Goal: Entertainment & Leisure: Browse casually

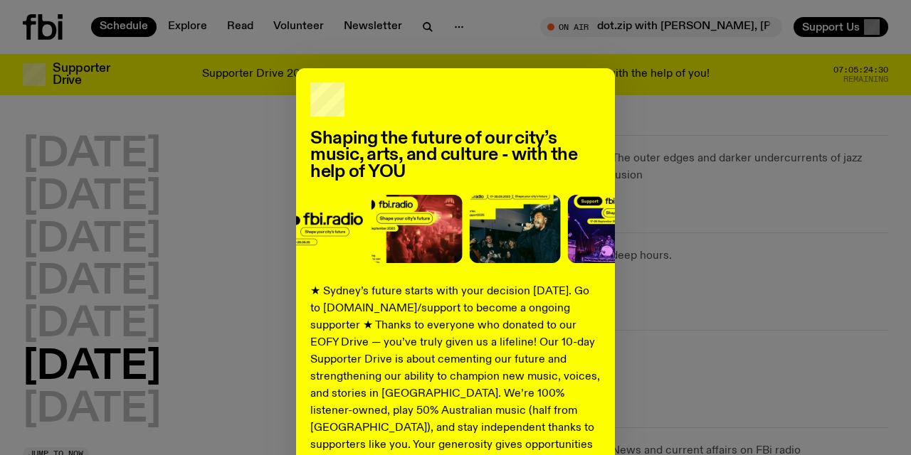
click at [672, 366] on div "Shaping the future of our city’s music, arts, and culture - with the help of YO…" at bounding box center [455, 360] width 865 height 585
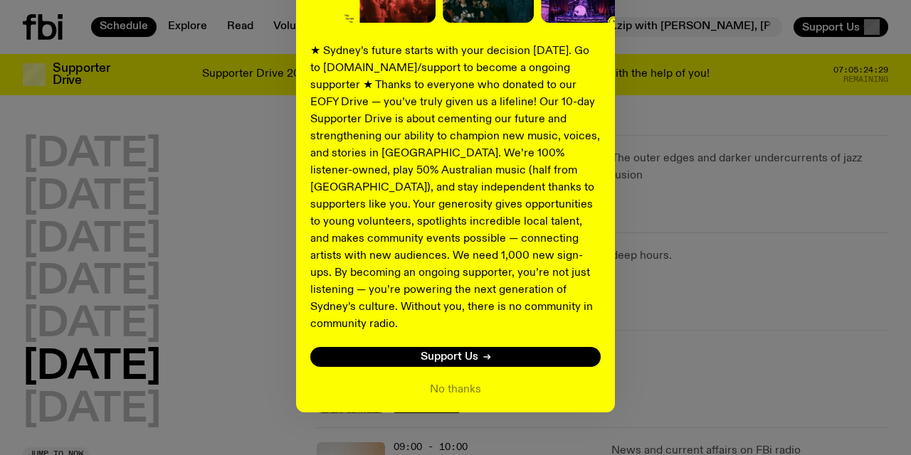
scroll to position [248, 0]
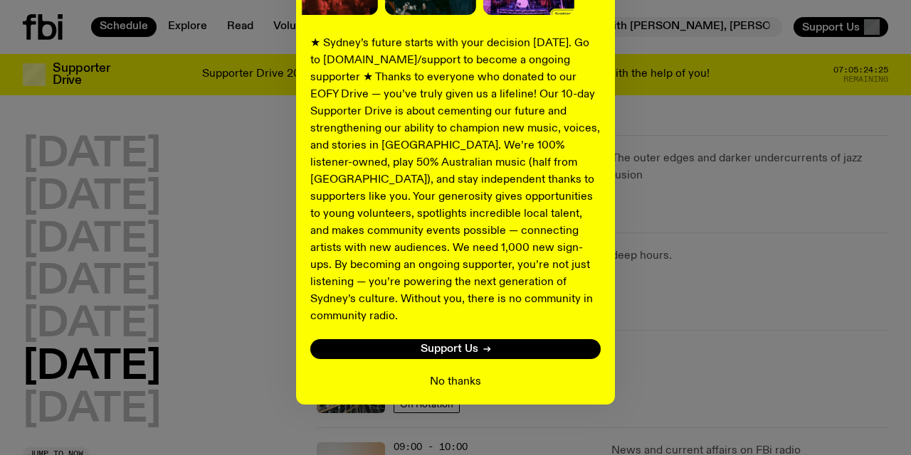
click at [453, 373] on button "No thanks" at bounding box center [455, 381] width 51 height 17
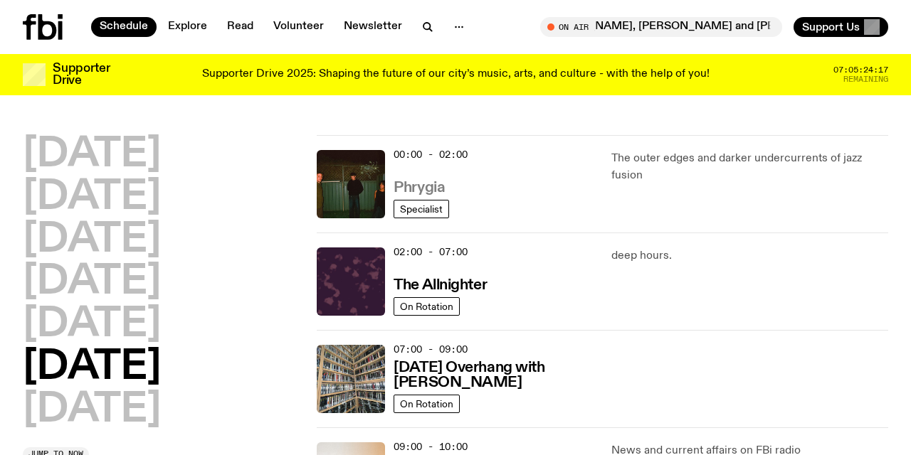
click at [415, 186] on h3 "Phrygia" at bounding box center [418, 188] width 51 height 15
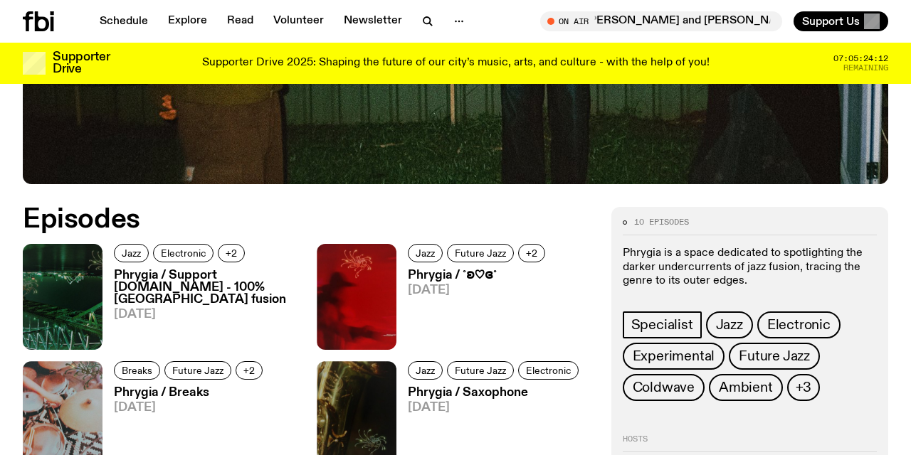
scroll to position [505, 0]
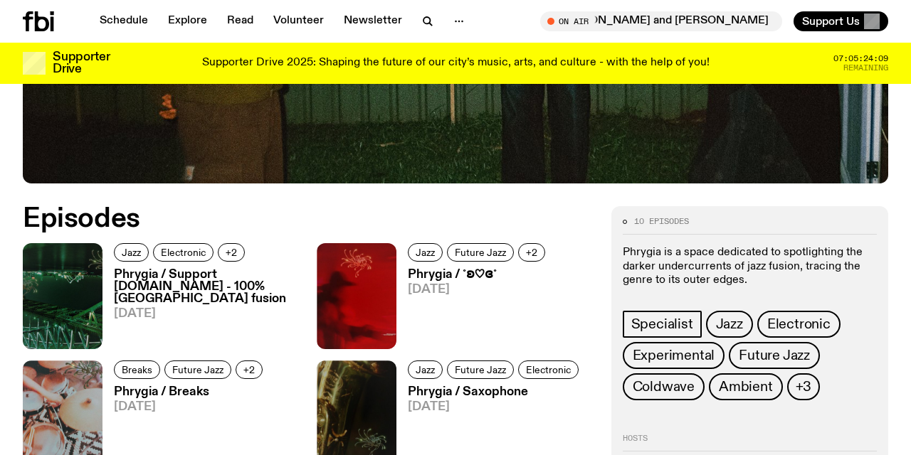
click at [189, 280] on h3 "Phrygia / Support [DOMAIN_NAME] - 100% [GEOGRAPHIC_DATA] fusion" at bounding box center [207, 287] width 186 height 36
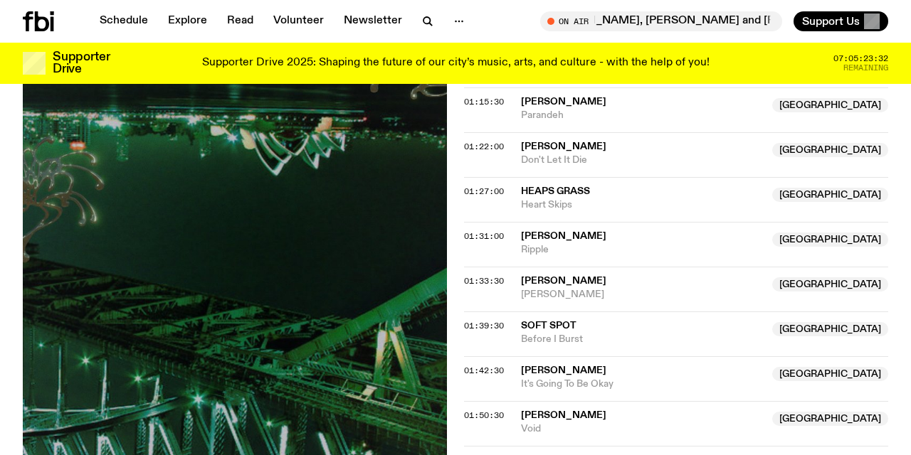
scroll to position [1425, 0]
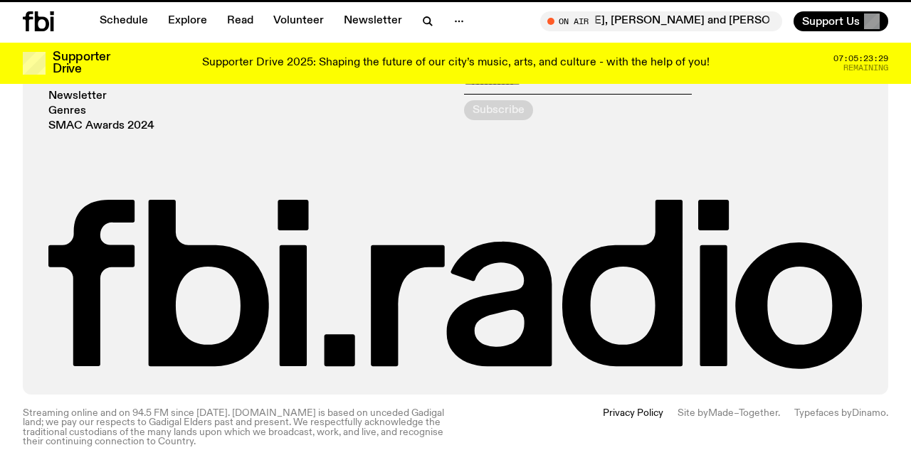
scroll to position [505, 0]
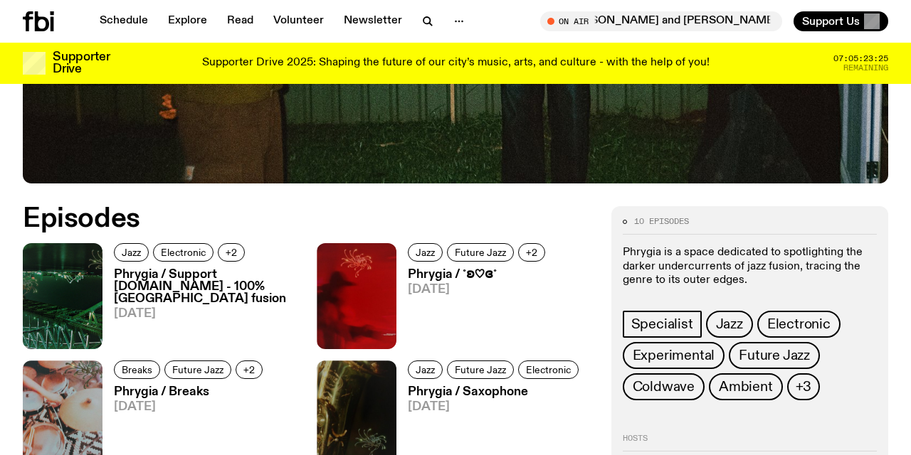
click at [172, 394] on h3 "Phrygia / Breaks" at bounding box center [190, 392] width 153 height 12
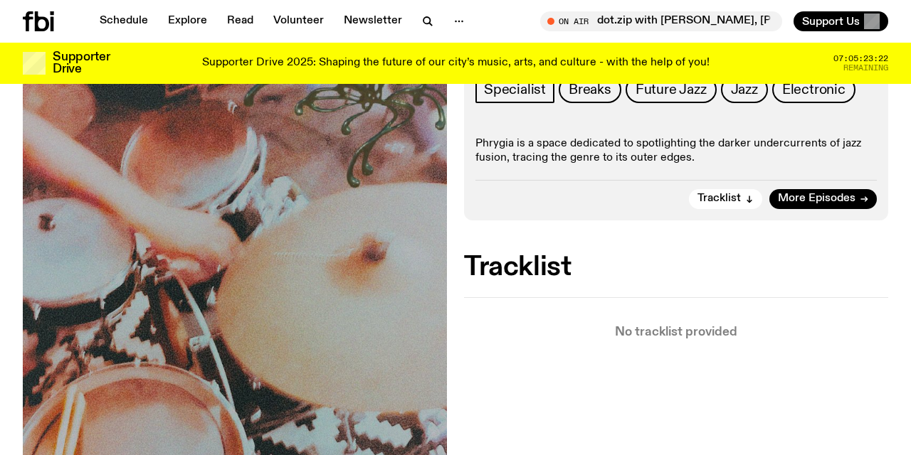
scroll to position [240, 0]
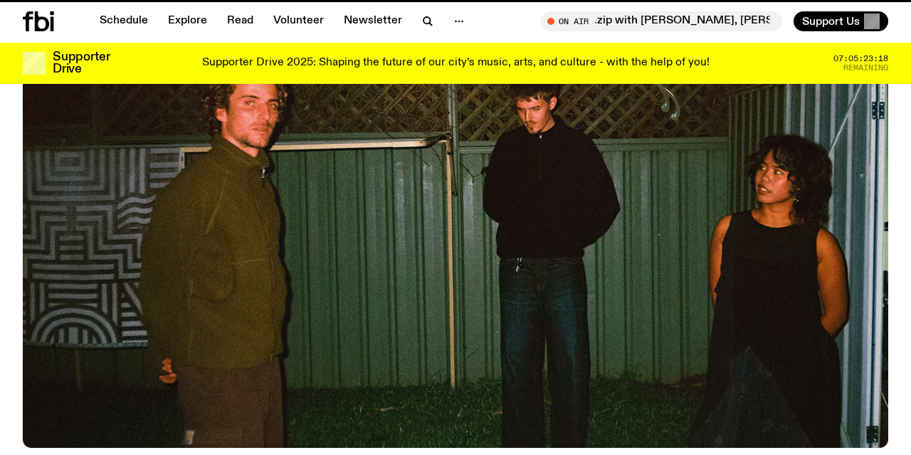
scroll to position [505, 0]
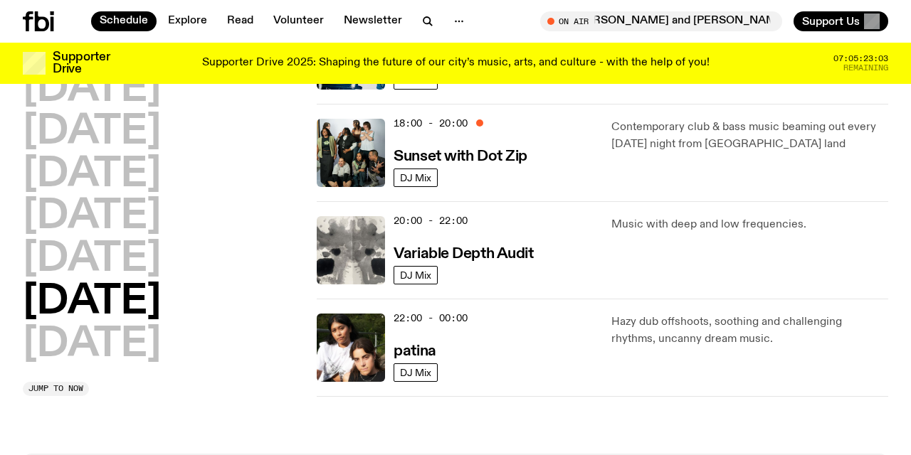
scroll to position [904, 0]
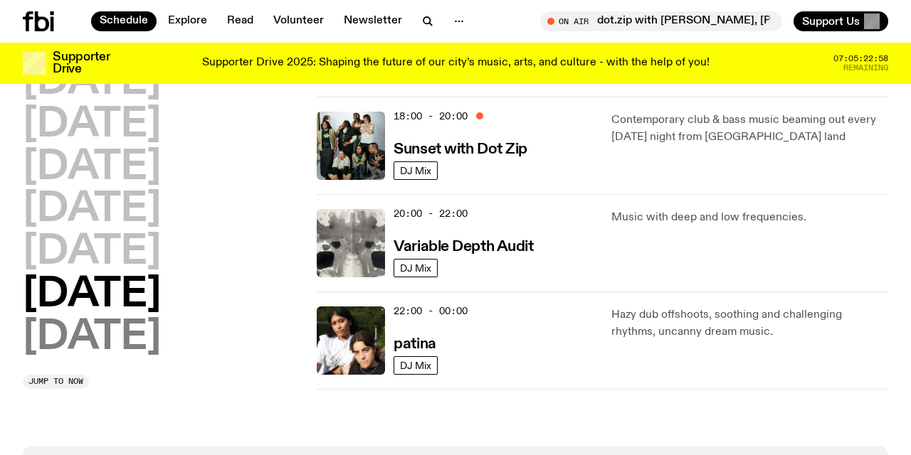
click at [126, 334] on h2 "[DATE]" at bounding box center [92, 338] width 138 height 40
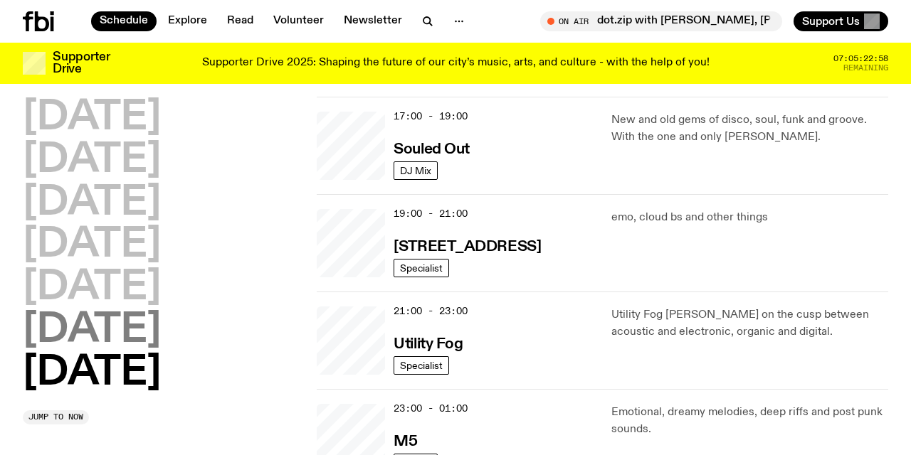
scroll to position [536, 0]
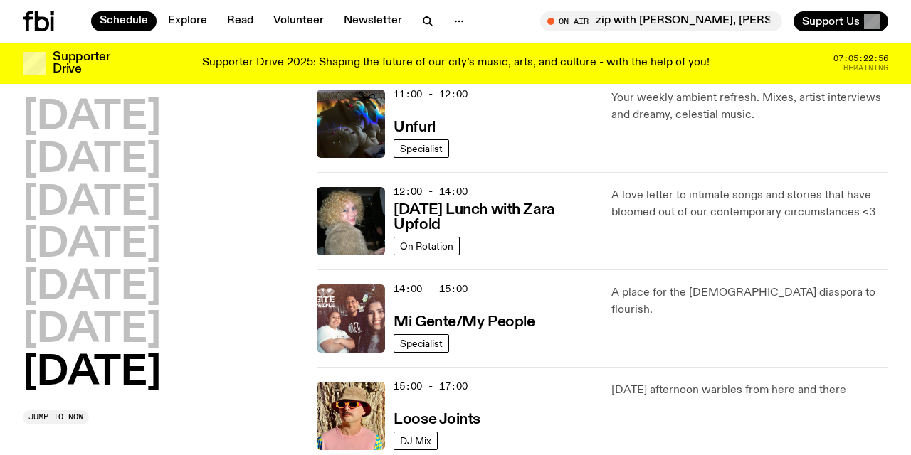
click at [261, 285] on div "[DATE] [DATE] [DATE] [DATE] [DATE] [DATE] [DATE]" at bounding box center [161, 245] width 277 height 295
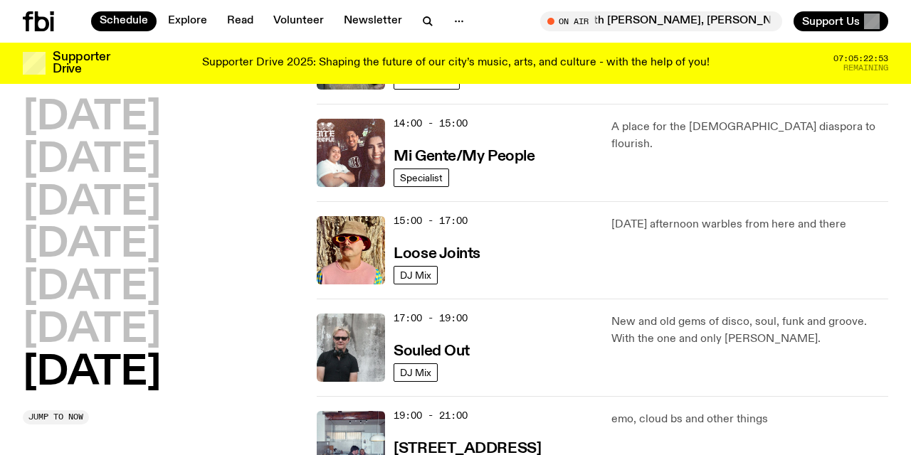
scroll to position [715, 0]
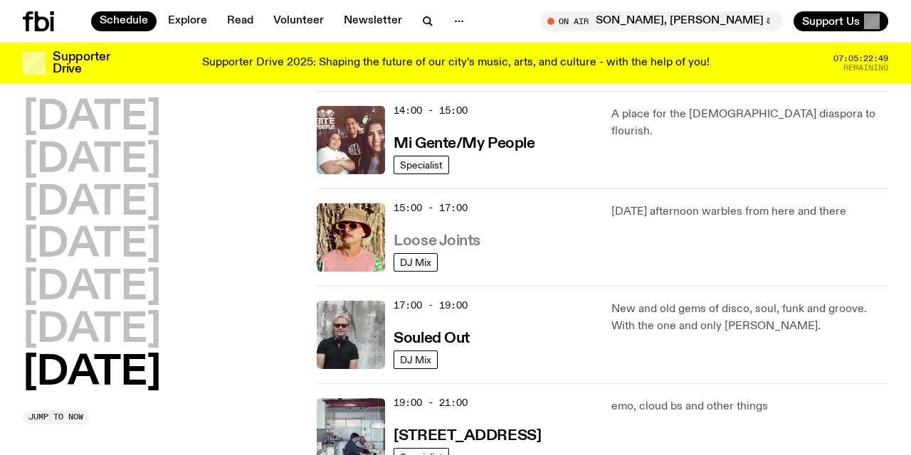
click at [447, 240] on h3 "Loose Joints" at bounding box center [436, 241] width 87 height 15
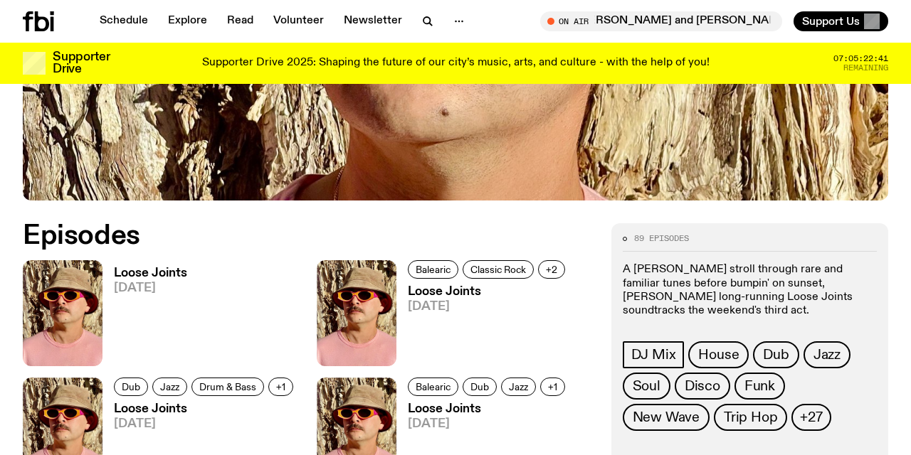
scroll to position [489, 0]
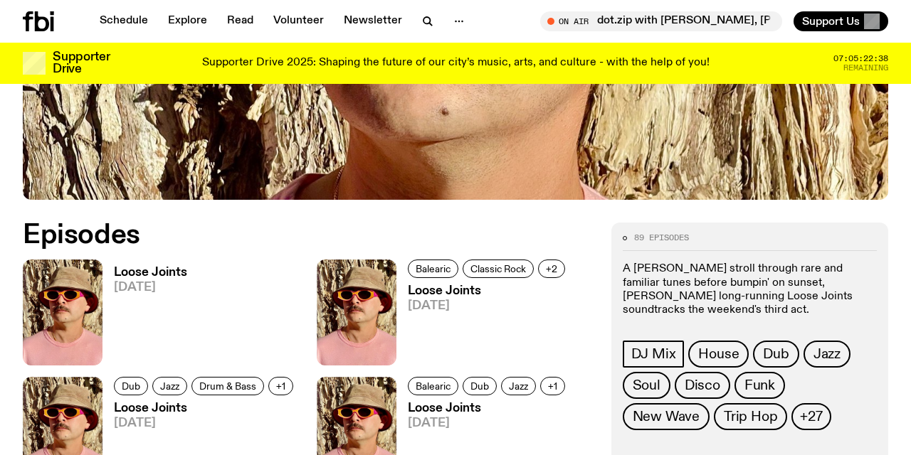
click at [150, 267] on h3 "Loose Joints" at bounding box center [150, 273] width 73 height 12
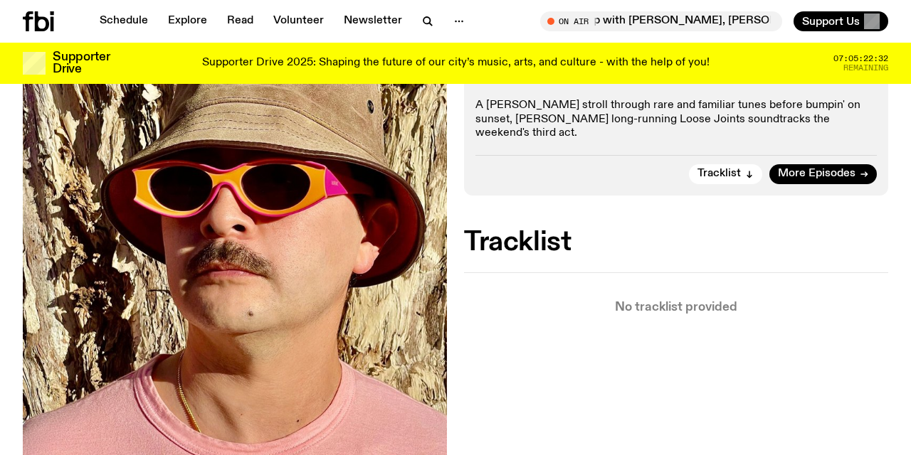
scroll to position [280, 0]
